Goal: Transaction & Acquisition: Purchase product/service

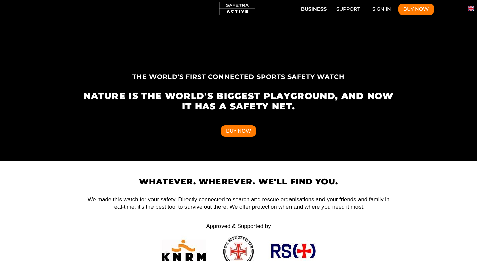
scroll to position [101, 0]
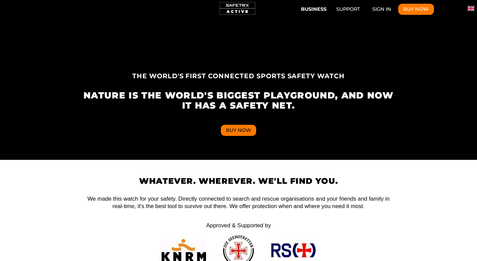
click at [236, 127] on button "Buy Now" at bounding box center [239, 130] width 36 height 11
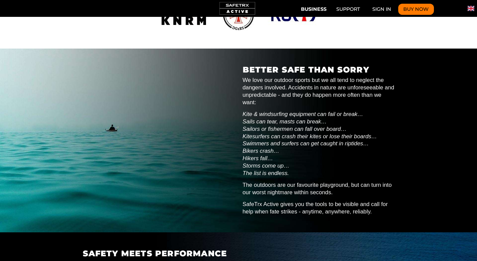
click at [425, 9] on button "Buy Now" at bounding box center [416, 9] width 36 height 11
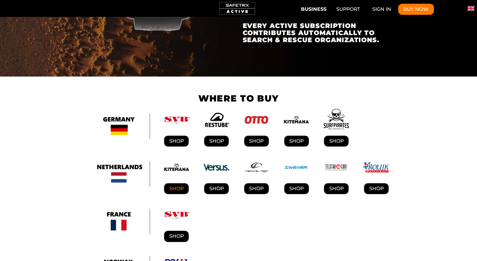
scroll to position [0, 480]
click at [179, 183] on link "Shop" at bounding box center [176, 188] width 25 height 11
click at [213, 183] on link "SHOP" at bounding box center [216, 188] width 25 height 11
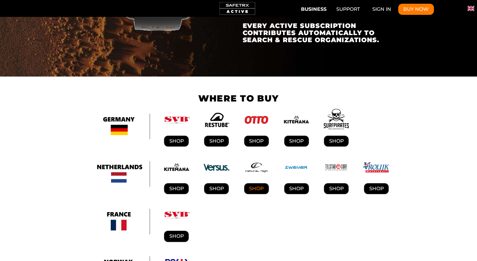
click at [257, 183] on link "SHOP" at bounding box center [256, 188] width 25 height 11
click at [295, 183] on link "SHOP" at bounding box center [296, 188] width 25 height 11
click at [334, 183] on link "SHOP" at bounding box center [336, 188] width 25 height 11
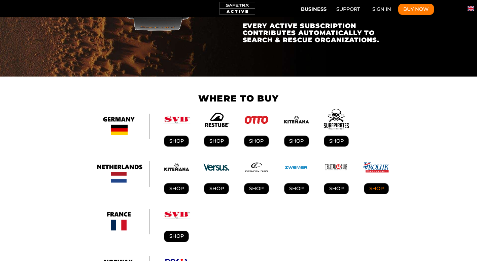
click at [378, 183] on link "SHOP" at bounding box center [376, 188] width 25 height 11
